Goal: Information Seeking & Learning: Learn about a topic

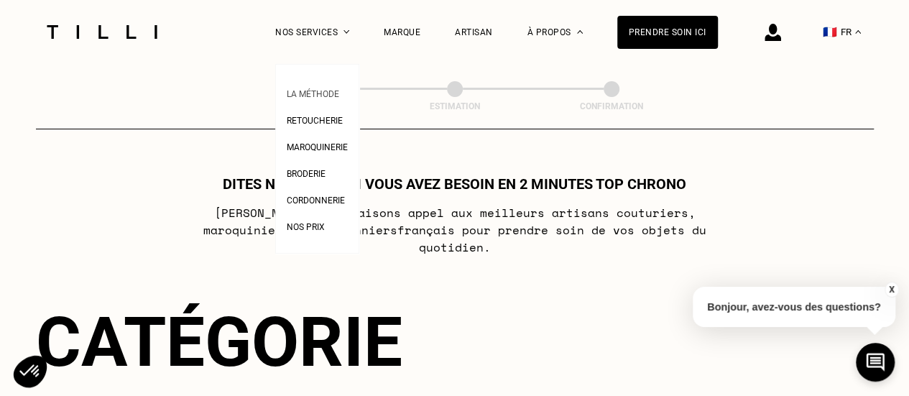
click at [333, 91] on span "La Méthode" at bounding box center [313, 94] width 52 height 10
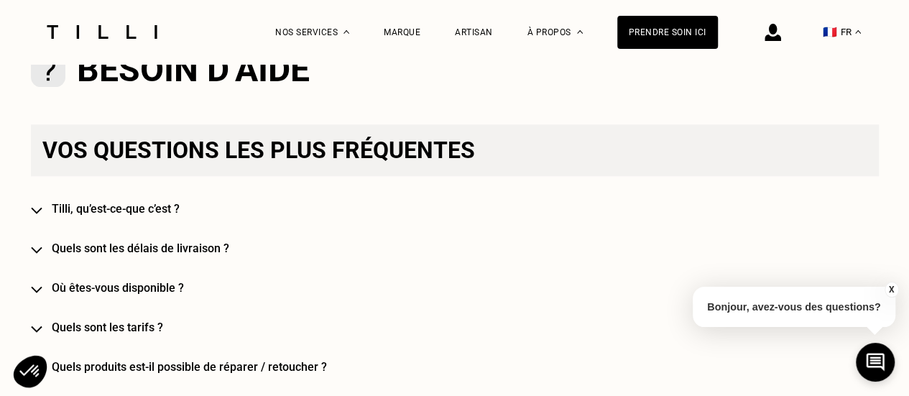
scroll to position [853, 0]
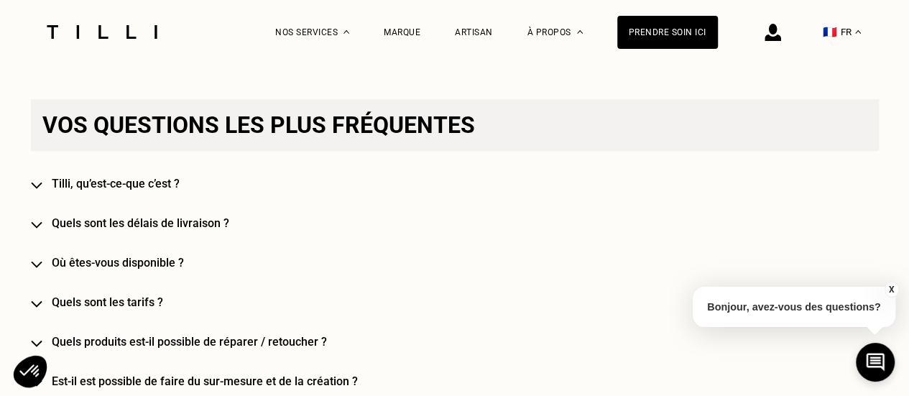
click at [138, 267] on h4 "Où êtes-vous disponible ?" at bounding box center [476, 263] width 848 height 14
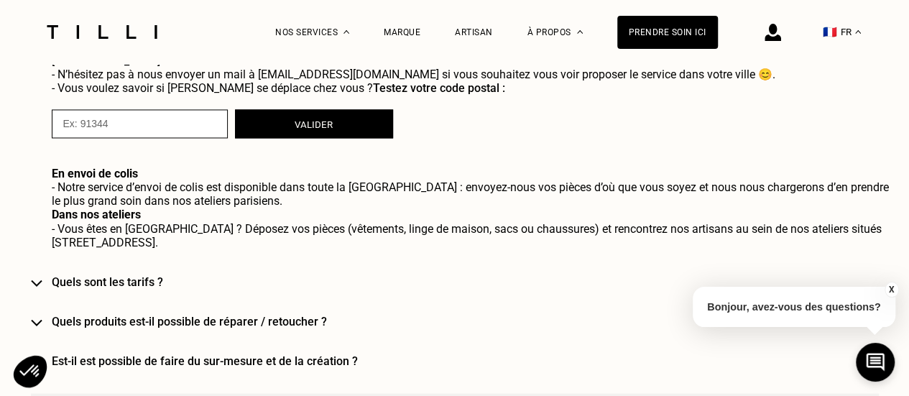
scroll to position [1163, 0]
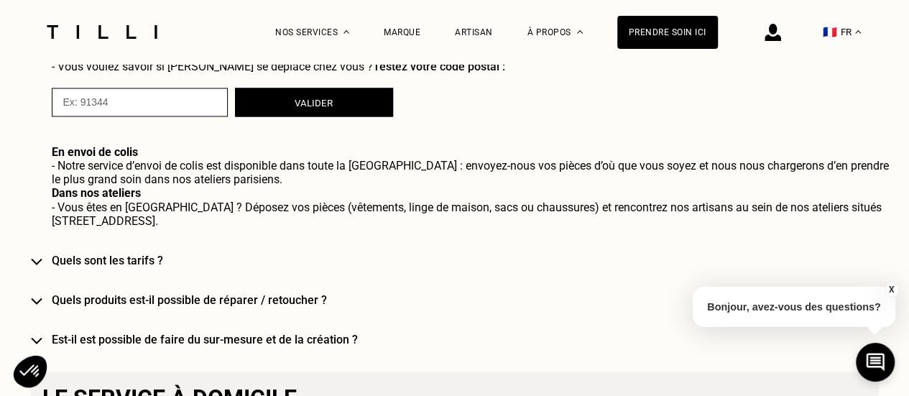
click at [139, 253] on h4 "Quels sont les tarifs ?" at bounding box center [476, 260] width 848 height 14
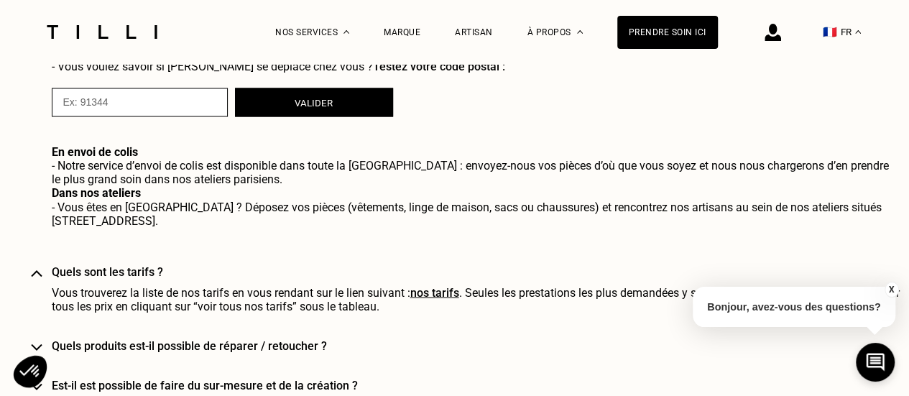
click at [431, 285] on link "nos tarifs" at bounding box center [434, 292] width 49 height 14
select select "FR"
